Goal: Communication & Community: Ask a question

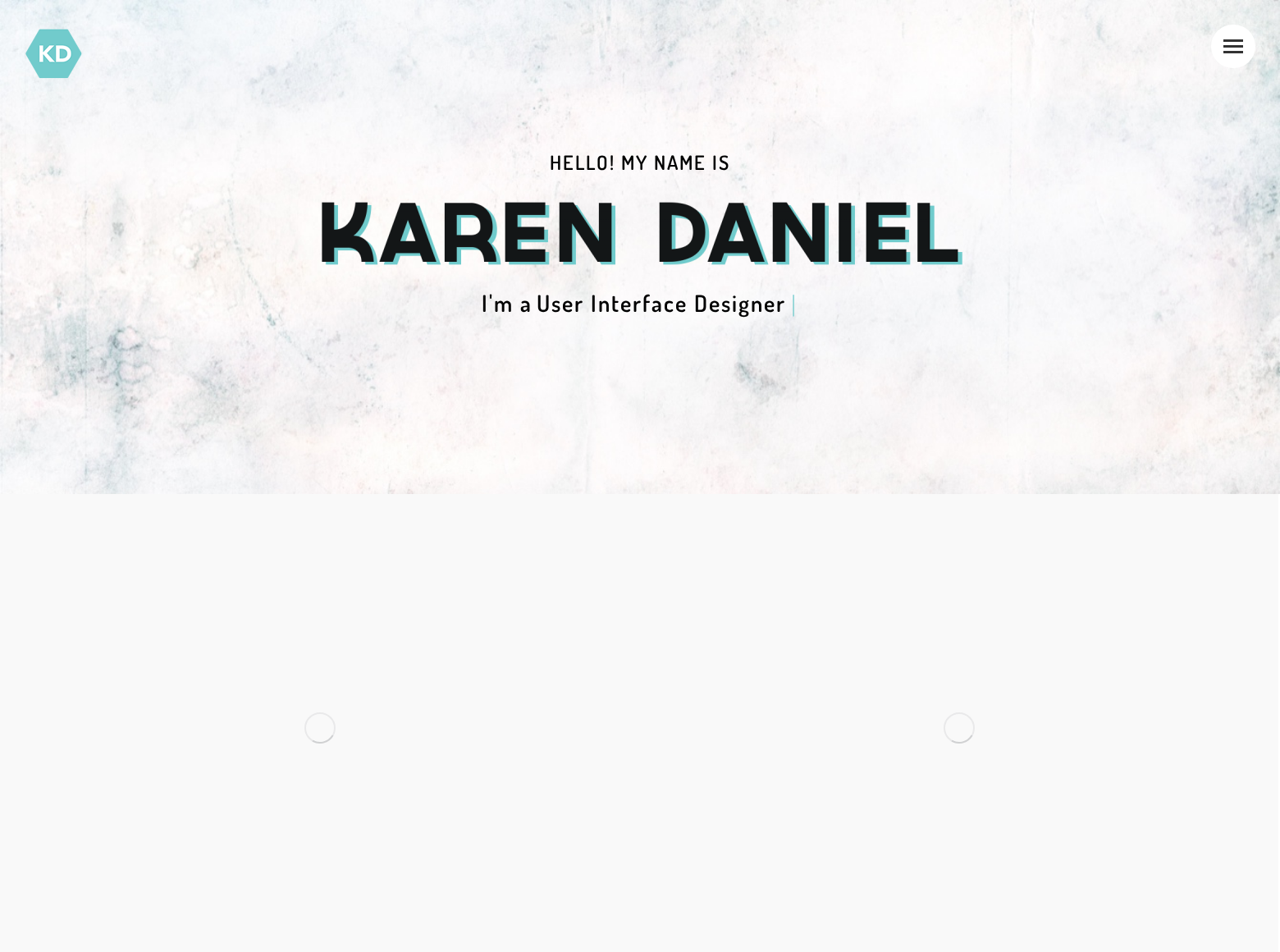
scroll to position [638, 0]
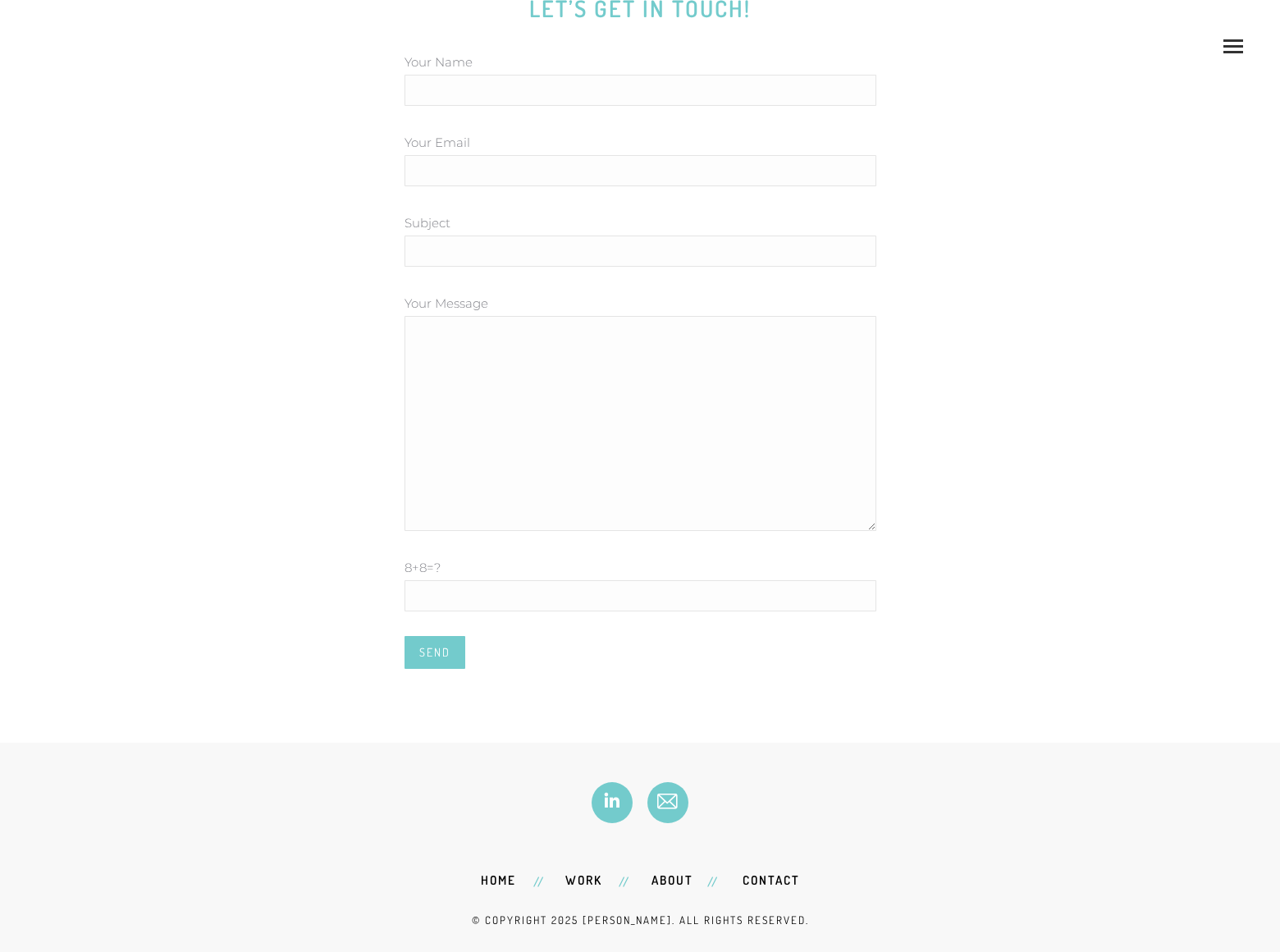
scroll to position [274, 0]
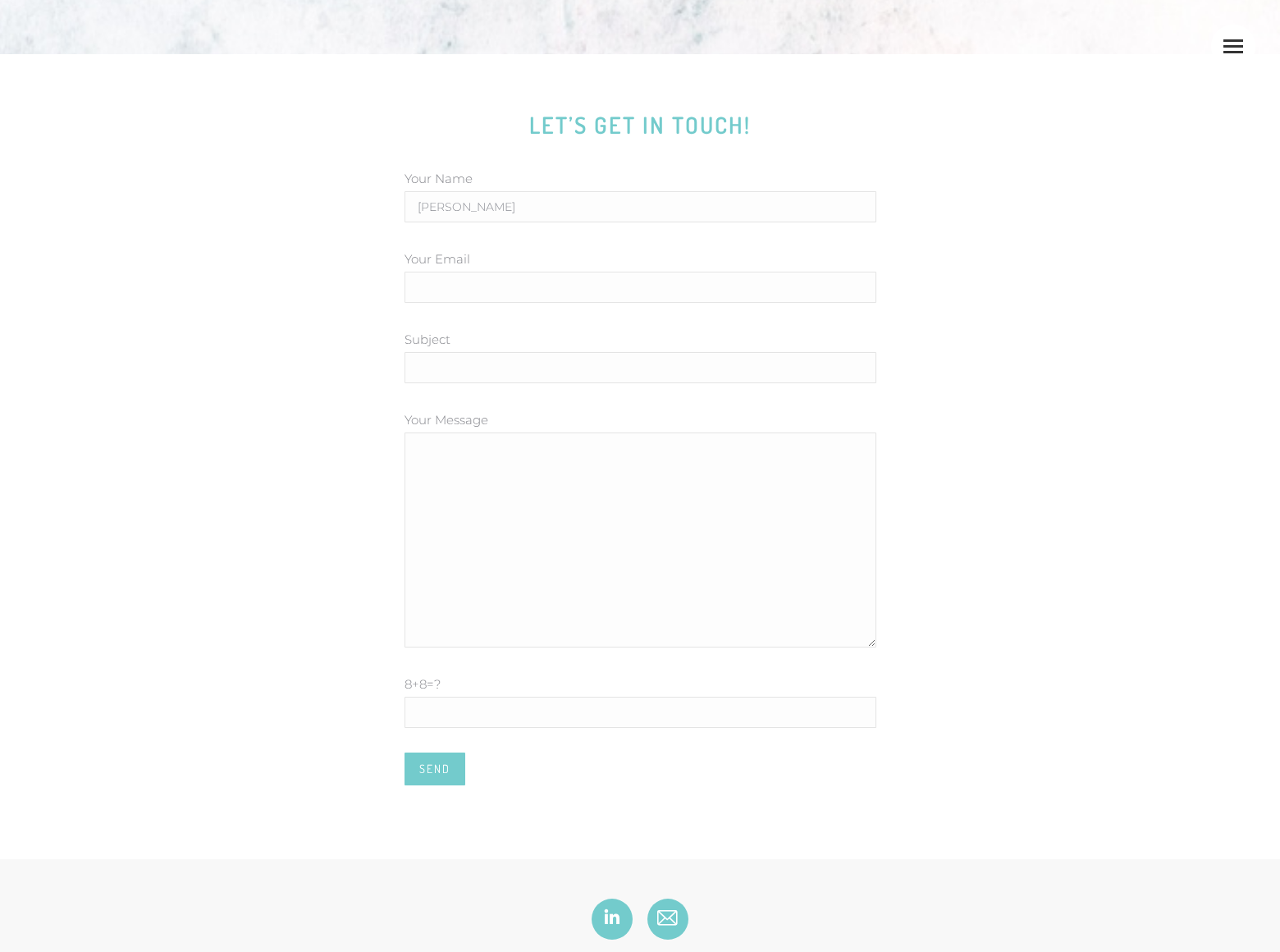
type input "[PERSON_NAME]"
type input "[PERSON_NAME][EMAIL_ADDRESS][PERSON_NAME][DOMAIN_NAME]"
type input "DominatingKeywords"
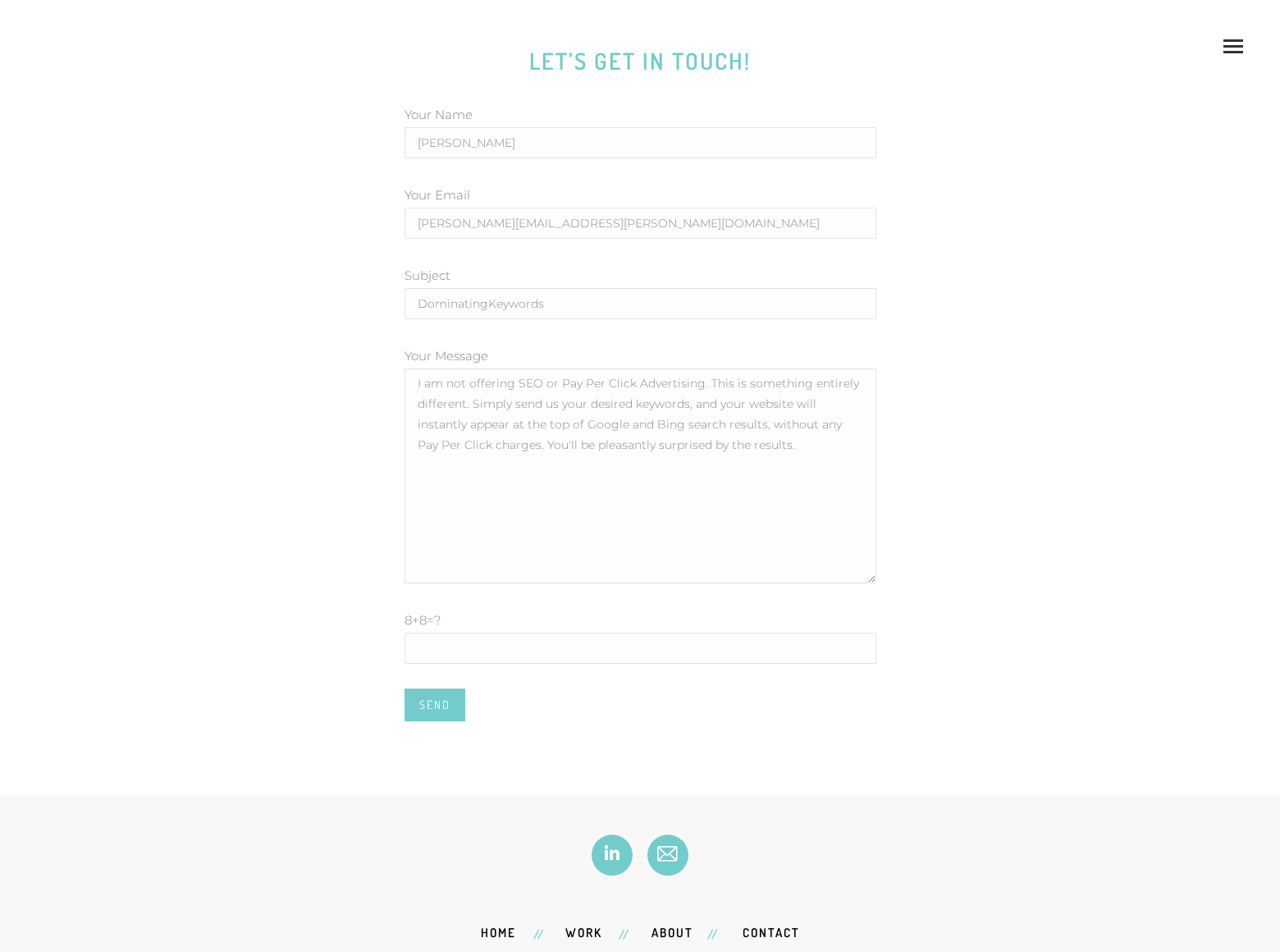
type textarea "I am not offering SEO or Pay Per Click Advertising. This is something entirely …"
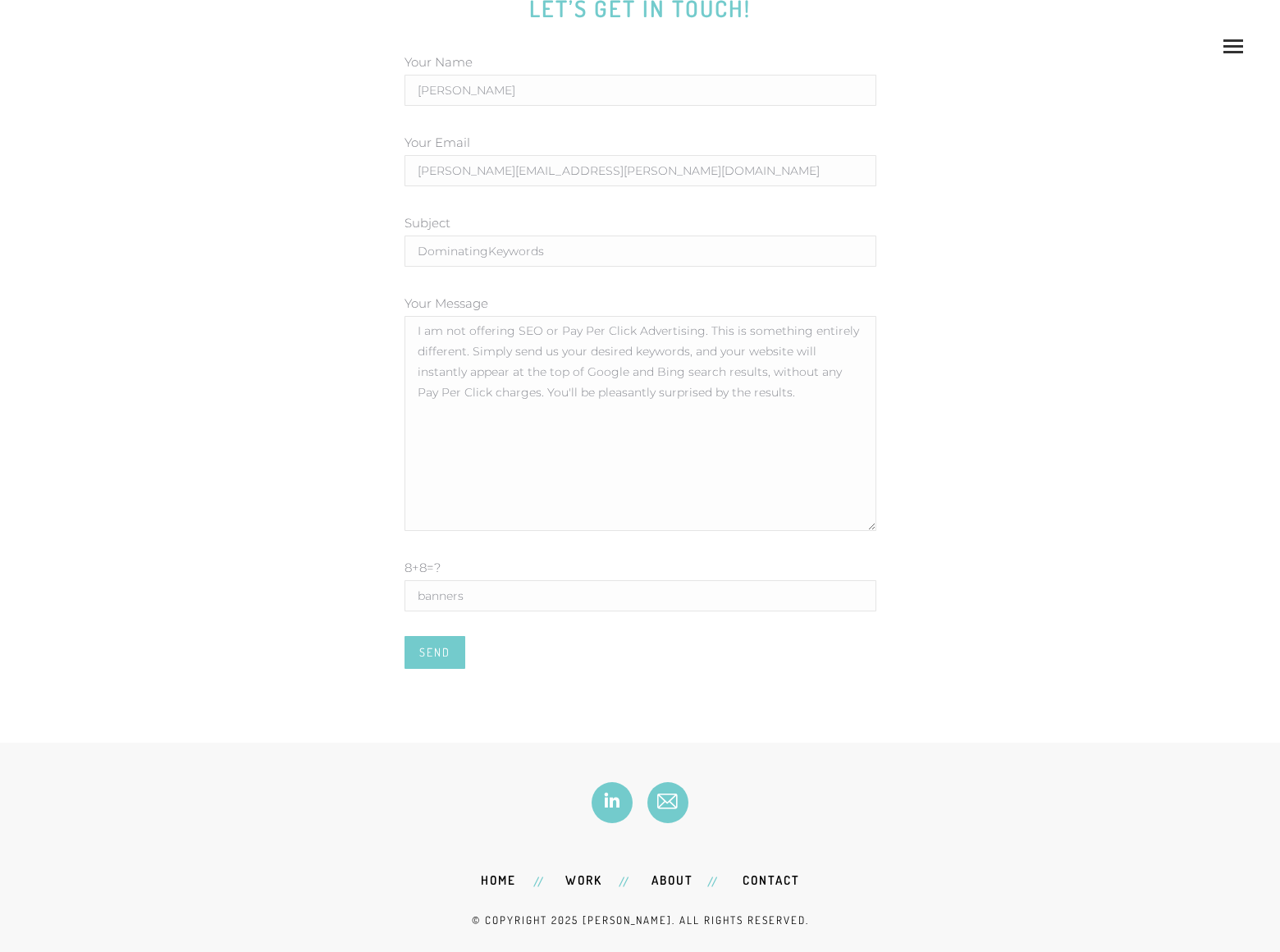
type input "banners"
click at [435, 653] on input "Send" at bounding box center [435, 652] width 60 height 33
